Goal: Information Seeking & Learning: Learn about a topic

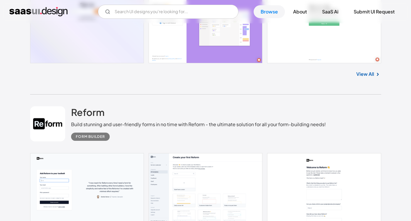
scroll to position [2700, 0]
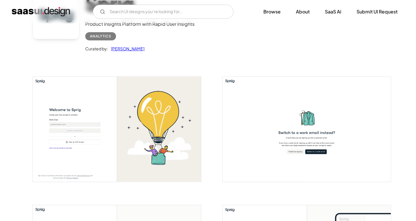
scroll to position [122, 0]
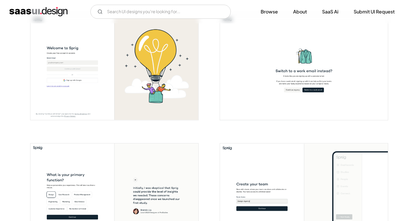
click at [153, 94] on img "open lightbox" at bounding box center [114, 67] width 168 height 105
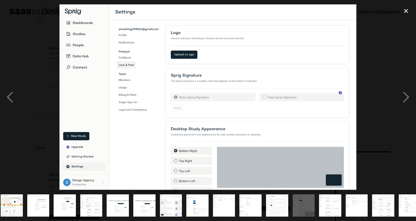
scroll to position [0, 146]
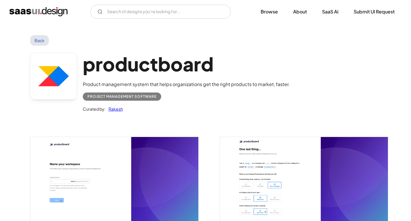
click at [103, 173] on img "open lightbox" at bounding box center [114, 182] width 168 height 90
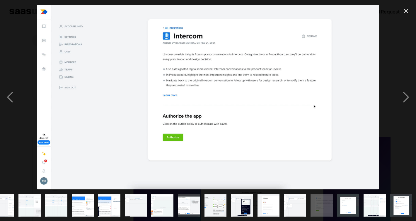
scroll to position [0, 93]
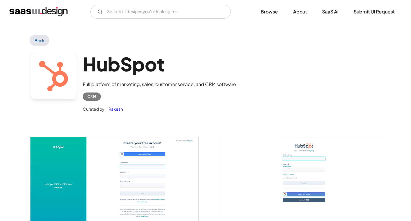
click at [154, 164] on img "open lightbox" at bounding box center [114, 182] width 168 height 90
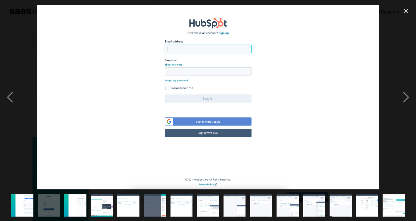
click at [203, 204] on img "show item 8 of 15" at bounding box center [207, 205] width 41 height 22
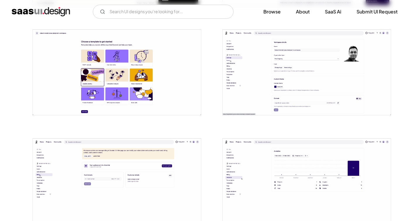
scroll to position [328, 0]
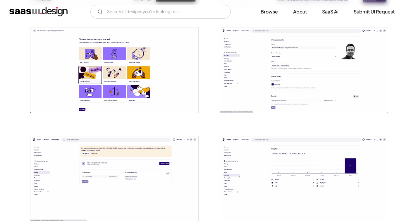
click at [237, 168] on img "open lightbox" at bounding box center [304, 179] width 168 height 86
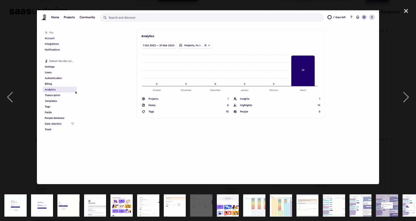
click at [291, 38] on img at bounding box center [208, 97] width 342 height 174
